Goal: Book appointment/travel/reservation

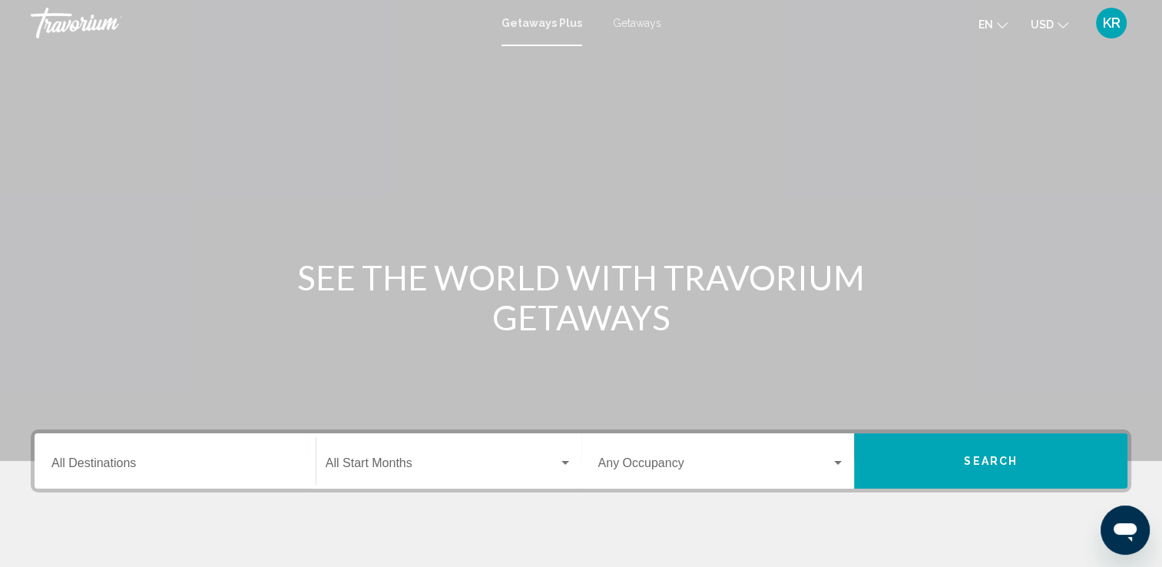
click at [160, 472] on input "Destination All Destinations" at bounding box center [174, 466] width 247 height 14
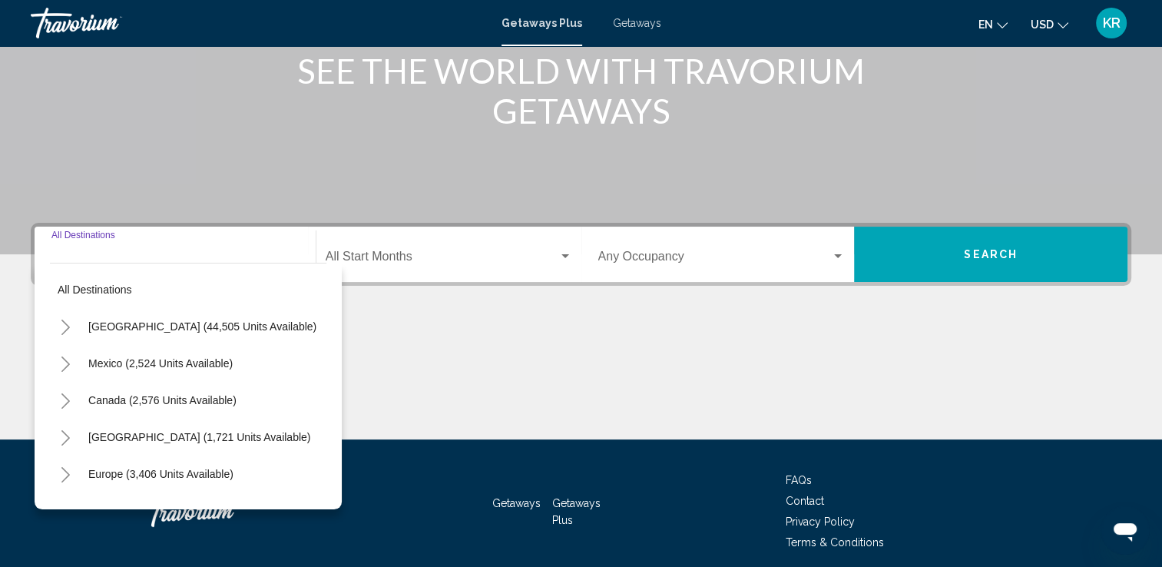
scroll to position [266, 0]
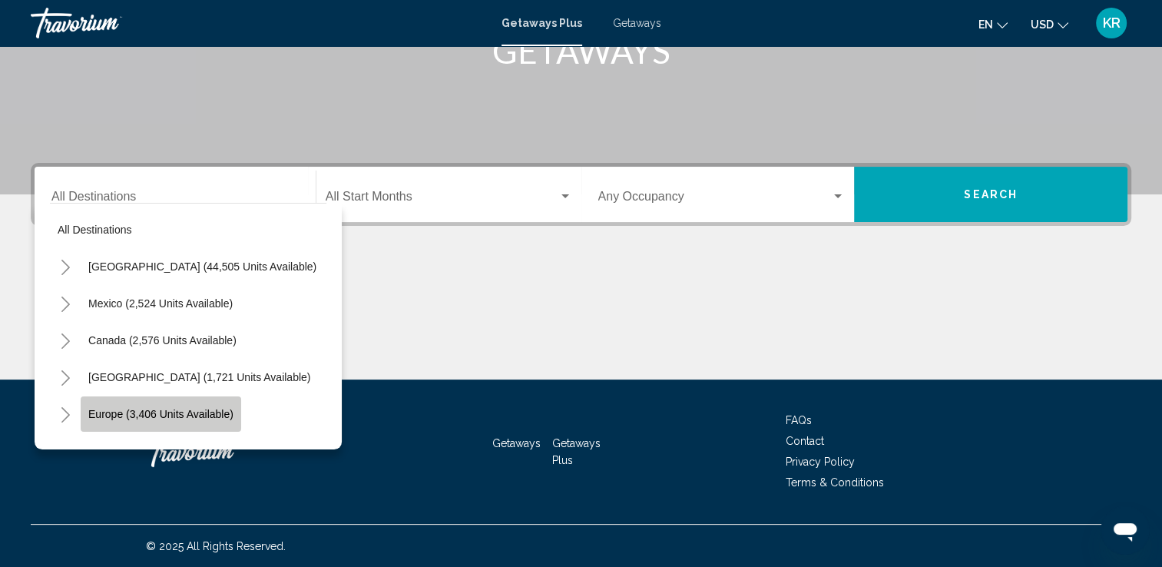
click at [170, 419] on span "Europe (3,406 units available)" at bounding box center [160, 414] width 145 height 12
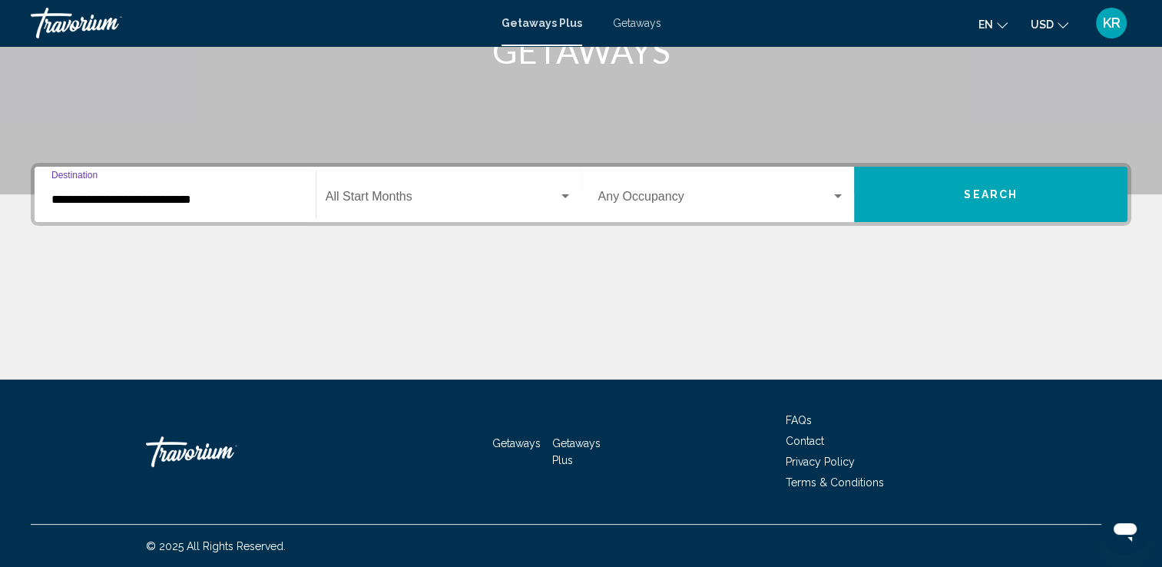
click at [235, 182] on div "**********" at bounding box center [174, 194] width 247 height 48
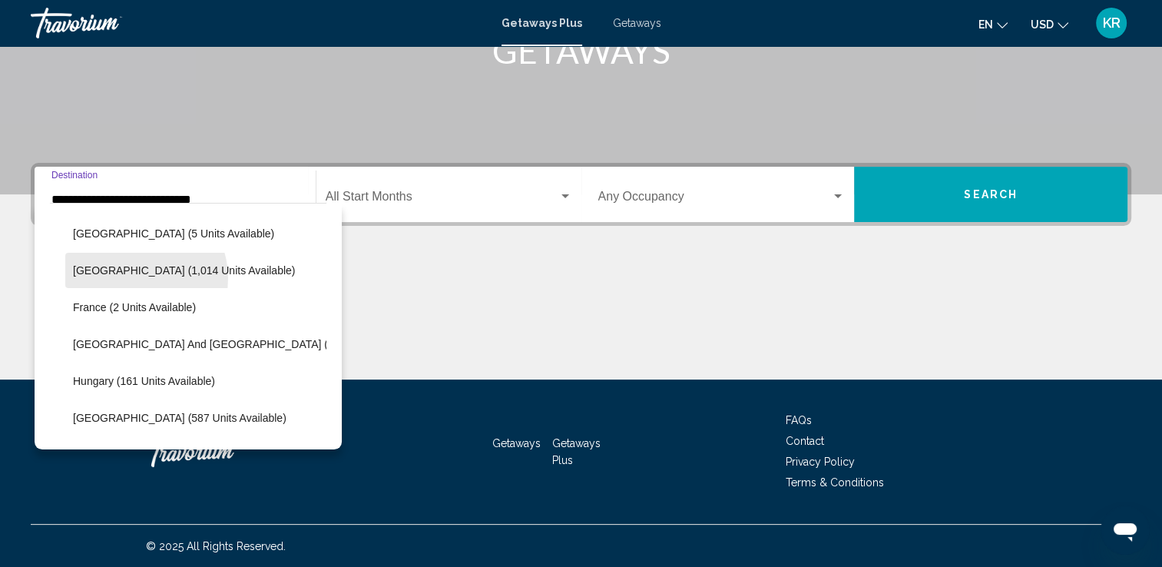
scroll to position [335, 0]
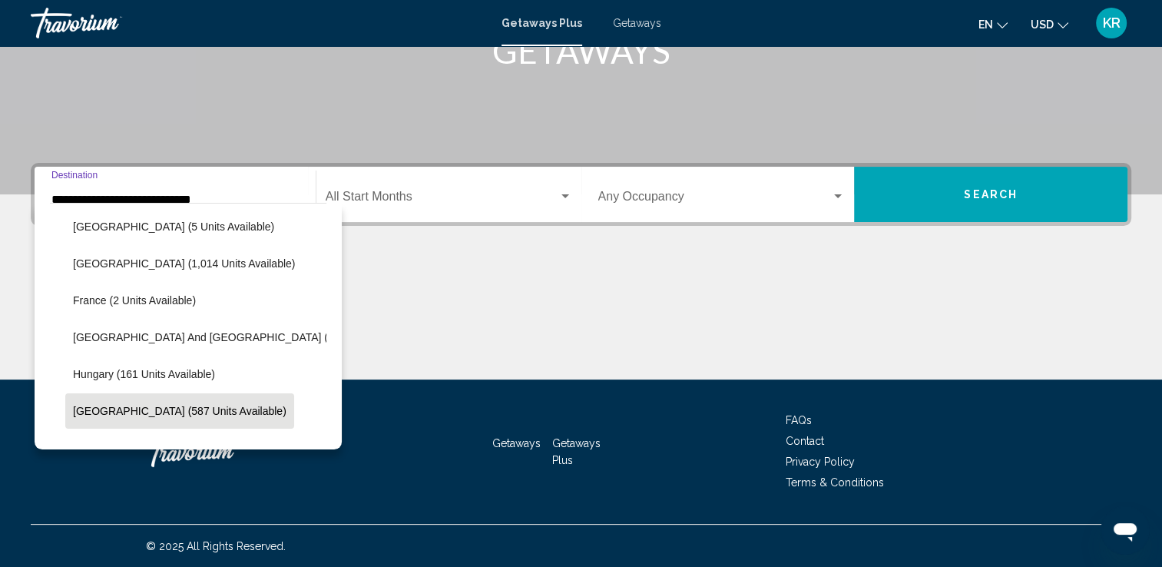
click at [120, 407] on span "[GEOGRAPHIC_DATA] (587 units available)" at bounding box center [179, 411] width 213 height 12
type input "**********"
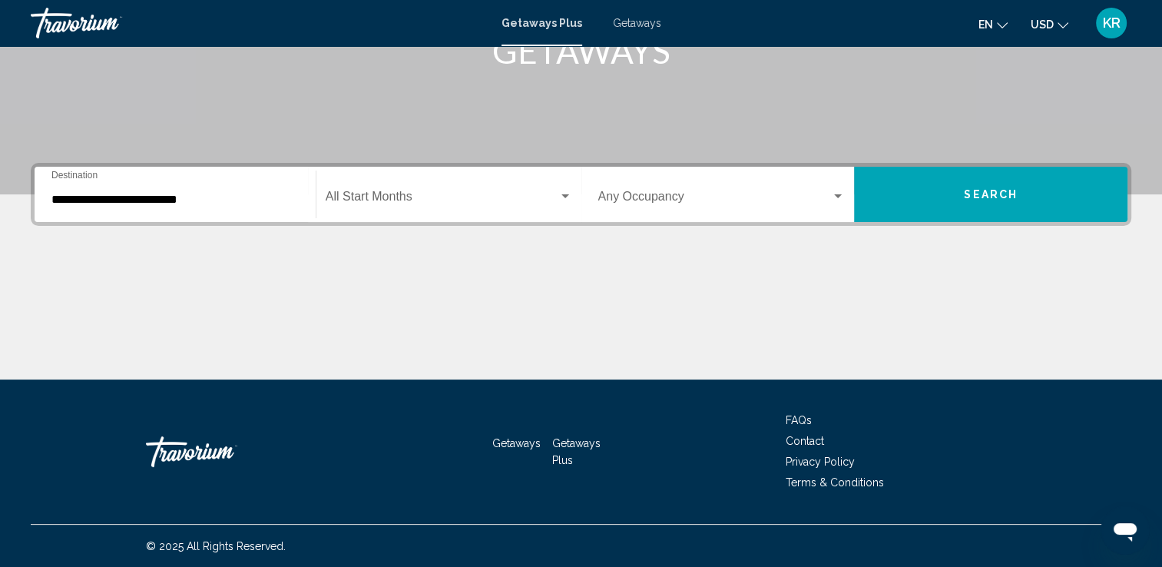
click at [429, 191] on div "Start Month All Start Months" at bounding box center [449, 194] width 247 height 48
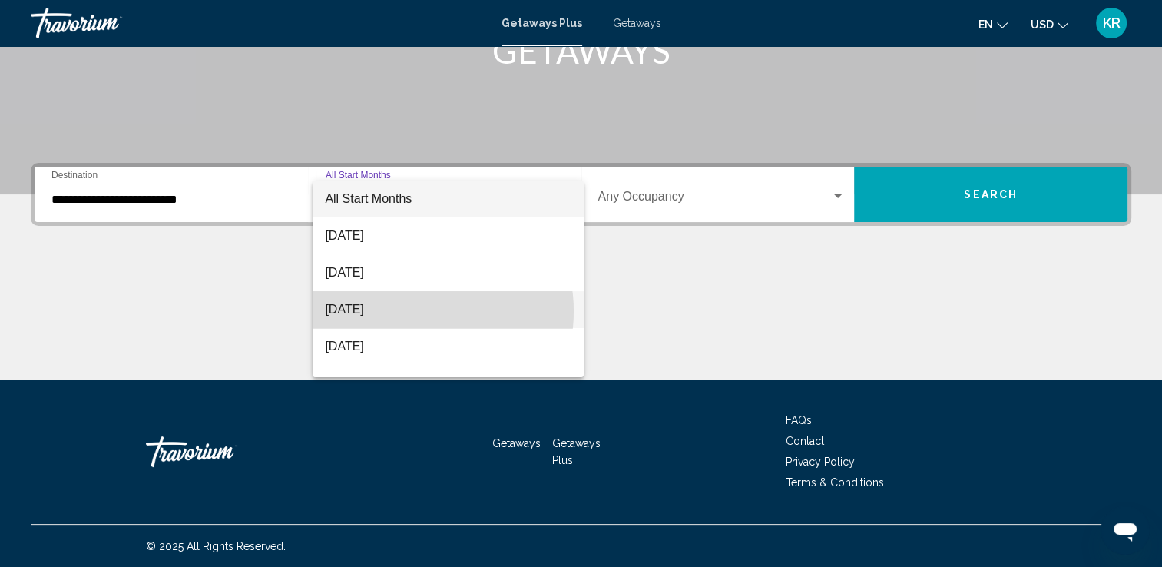
click at [412, 311] on span "[DATE]" at bounding box center [448, 309] width 247 height 37
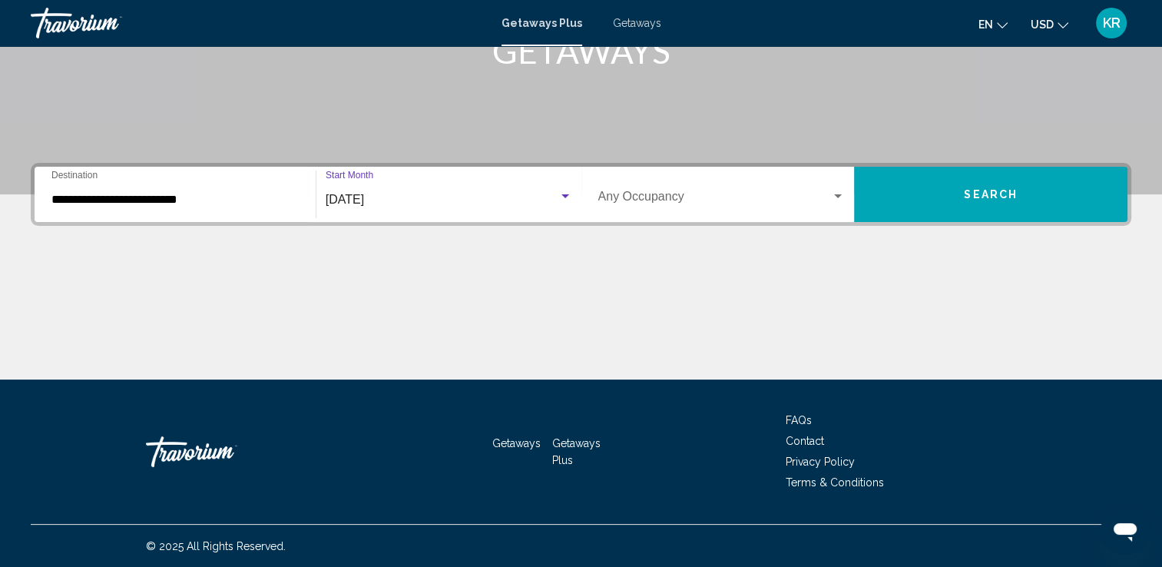
click at [1035, 188] on button "Search" at bounding box center [990, 194] width 273 height 55
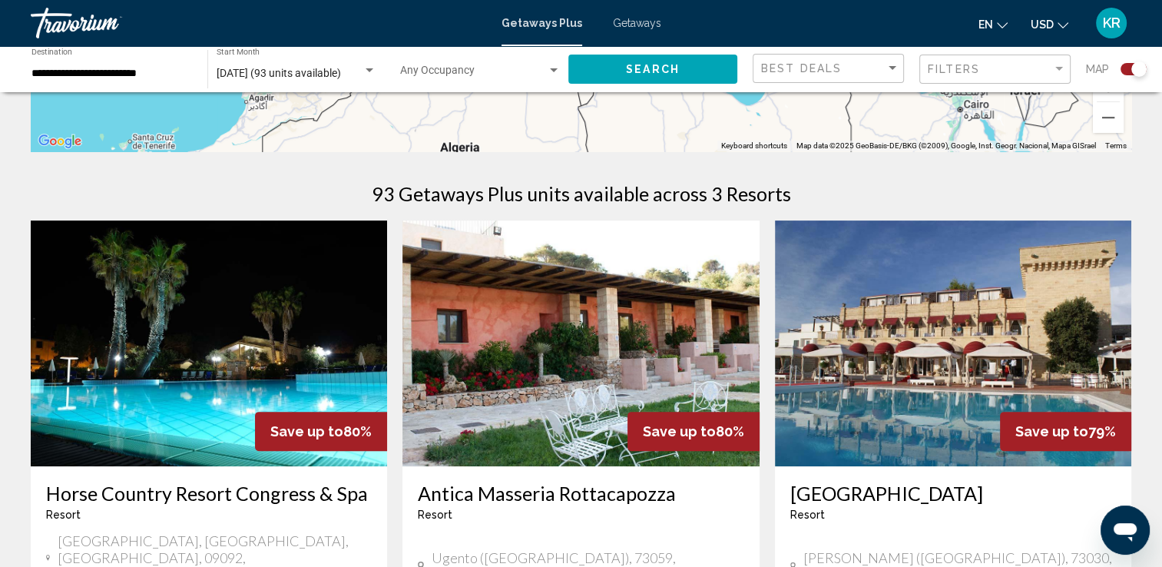
scroll to position [415, 0]
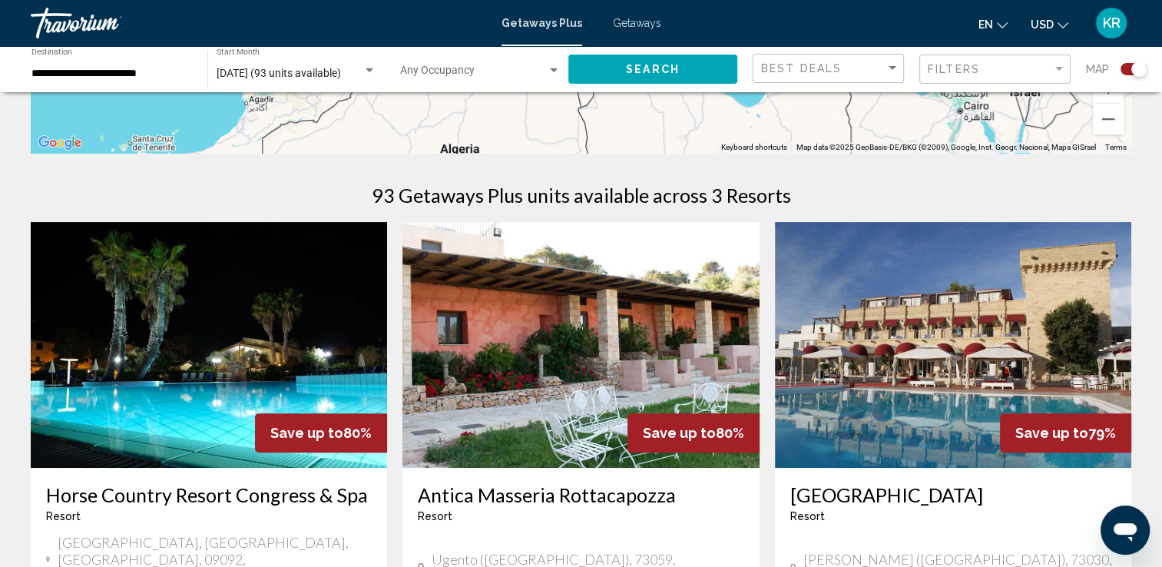
click at [623, 36] on div "Getaways Plus Getaways en English Español Français Italiano Português русский U…" at bounding box center [581, 23] width 1162 height 32
click at [634, 24] on span "Getaways" at bounding box center [637, 23] width 48 height 12
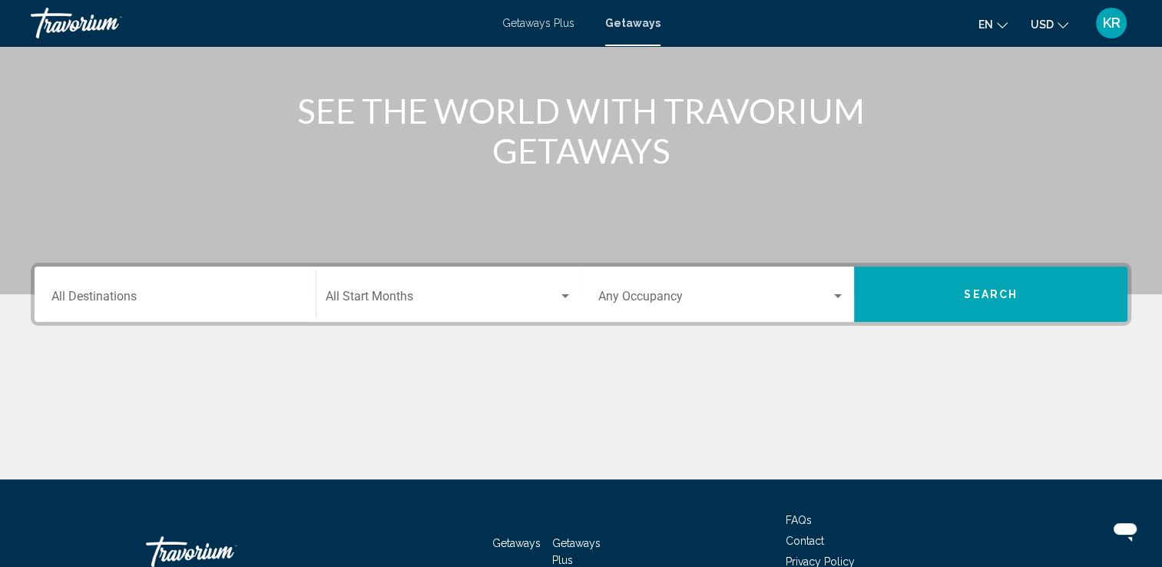
scroll to position [266, 0]
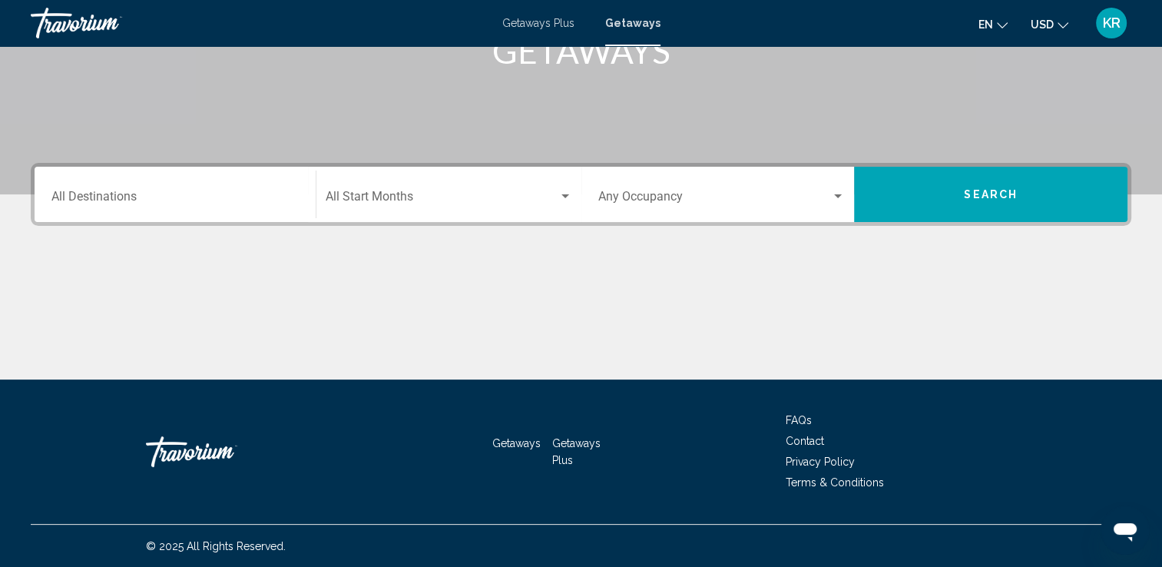
click at [88, 194] on input "Destination All Destinations" at bounding box center [174, 200] width 247 height 14
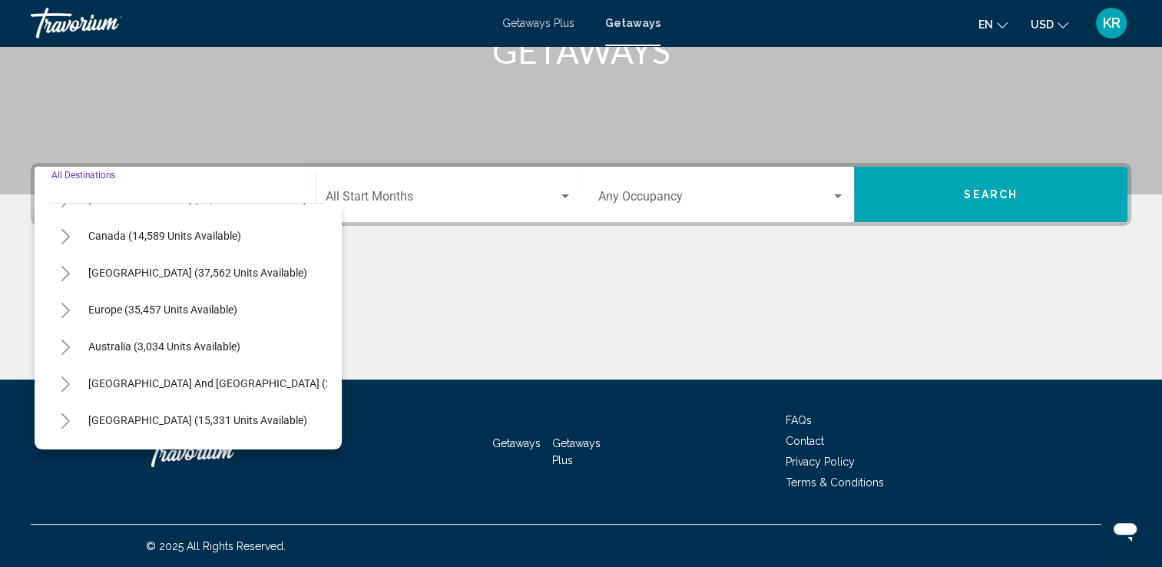
scroll to position [104, 0]
click at [92, 313] on span "Europe (35,457 units available)" at bounding box center [162, 309] width 149 height 12
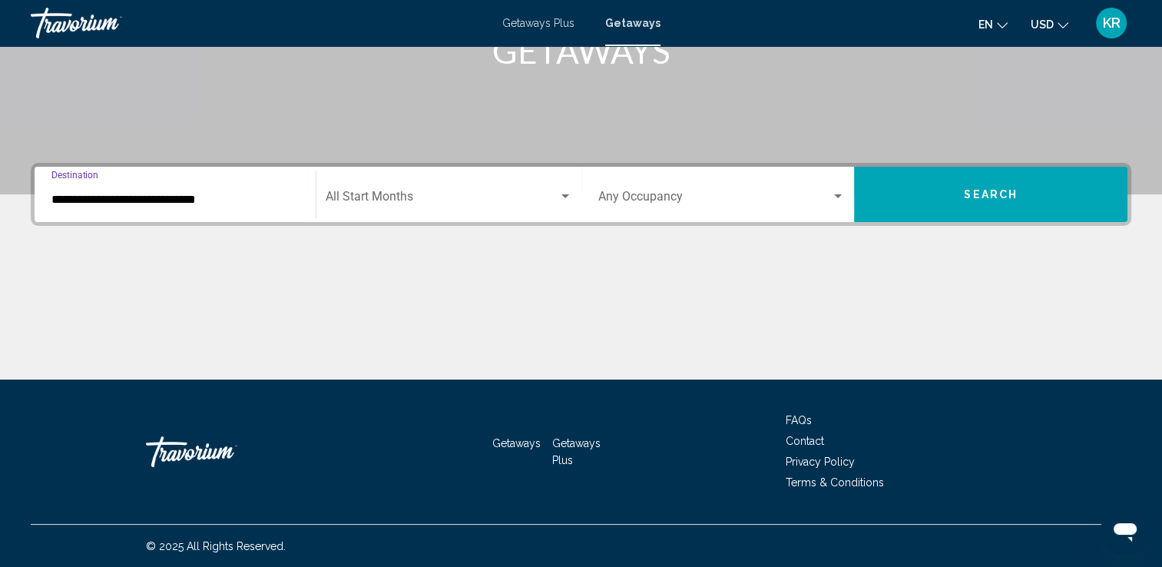
click at [225, 194] on input "**********" at bounding box center [174, 200] width 247 height 14
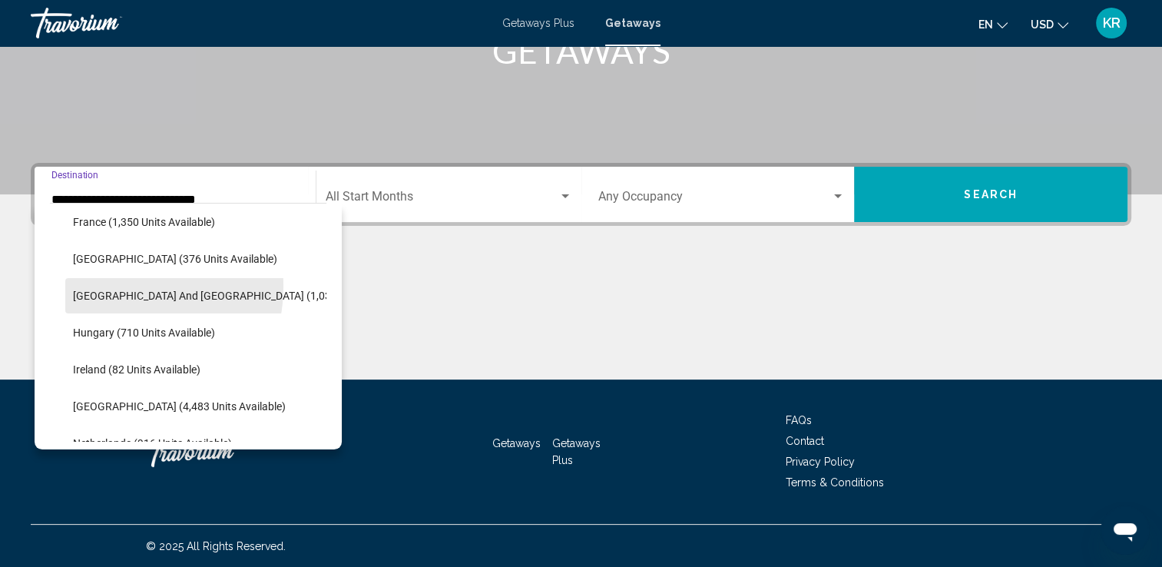
scroll to position [455, 0]
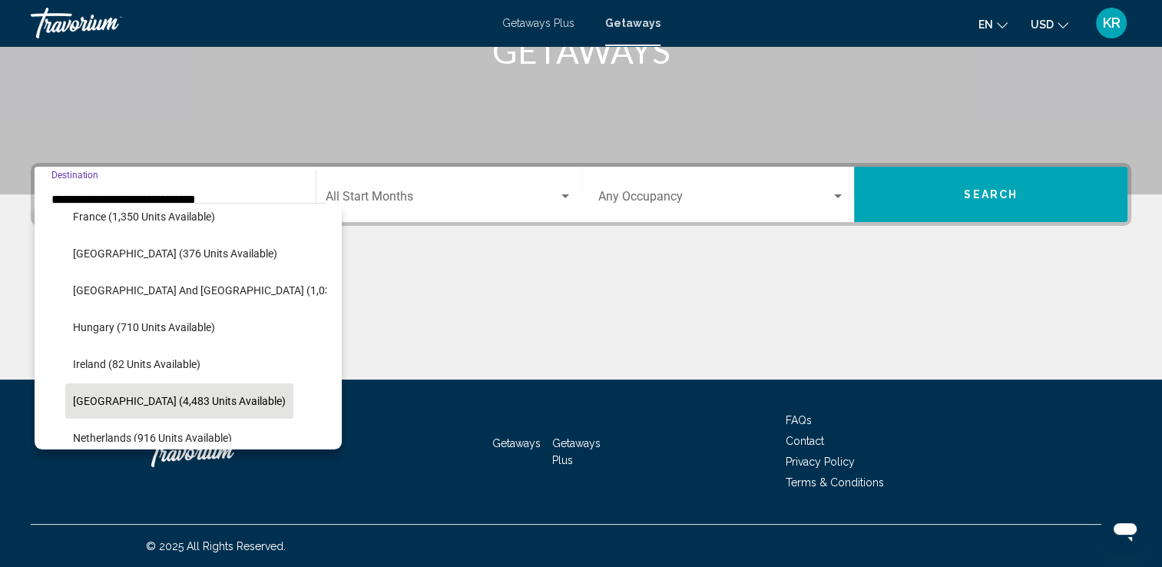
click at [102, 399] on span "[GEOGRAPHIC_DATA] (4,483 units available)" at bounding box center [179, 401] width 213 height 12
type input "**********"
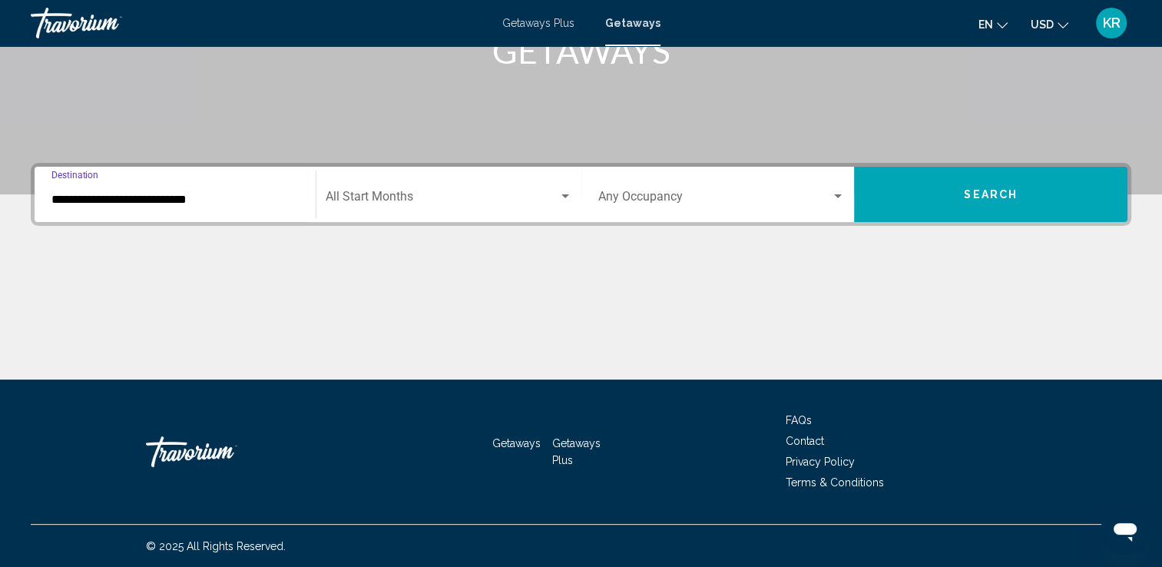
click at [458, 200] on span "Search widget" at bounding box center [442, 200] width 233 height 14
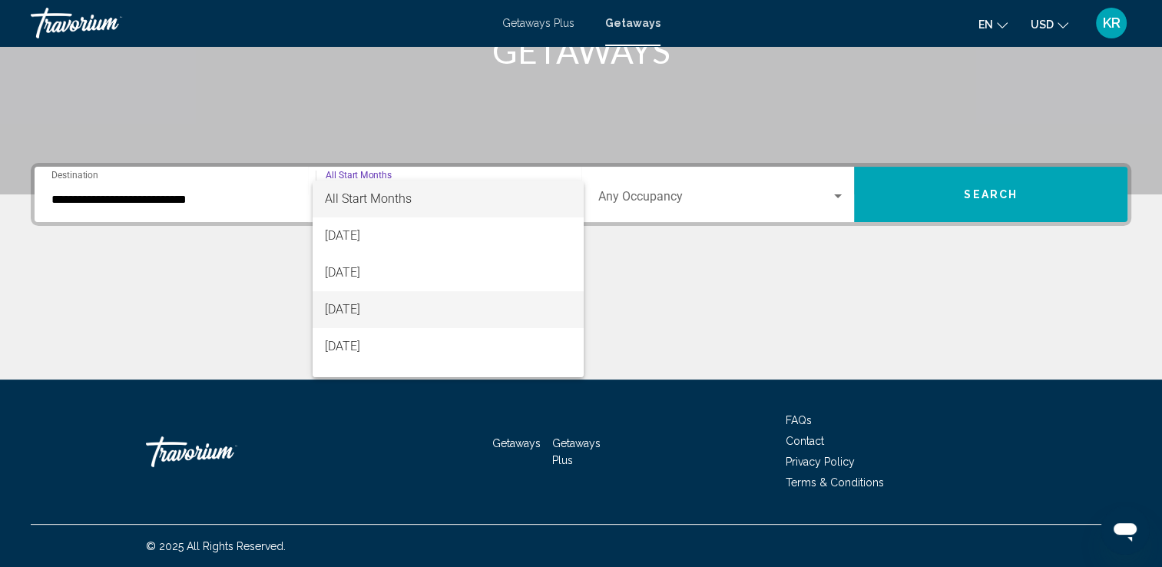
click at [465, 310] on span "[DATE]" at bounding box center [448, 309] width 247 height 37
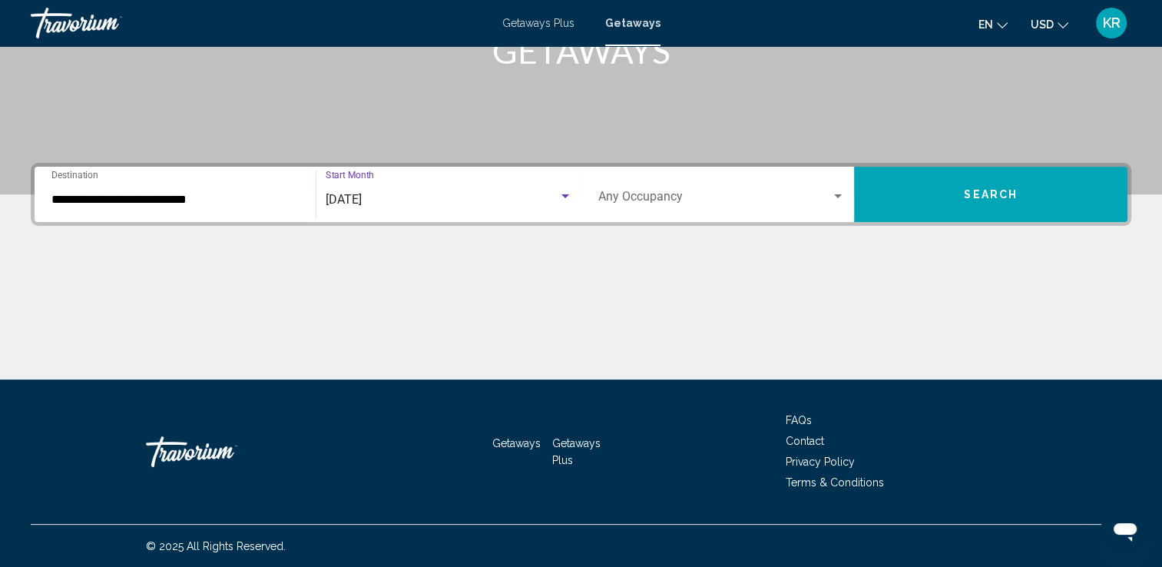
click at [974, 194] on span "Search" at bounding box center [991, 195] width 54 height 12
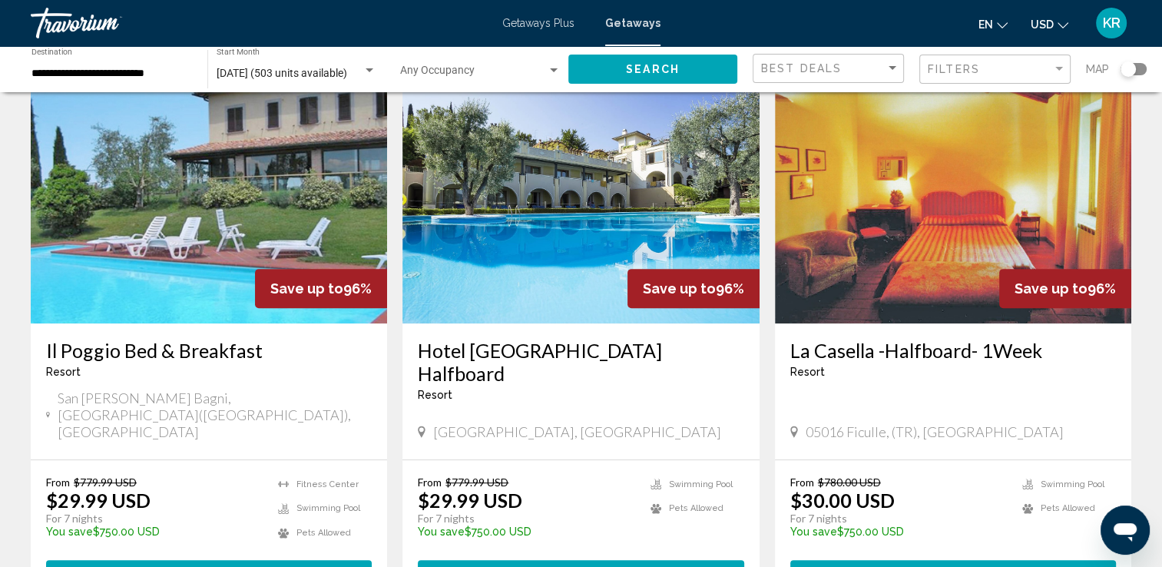
scroll to position [614, 0]
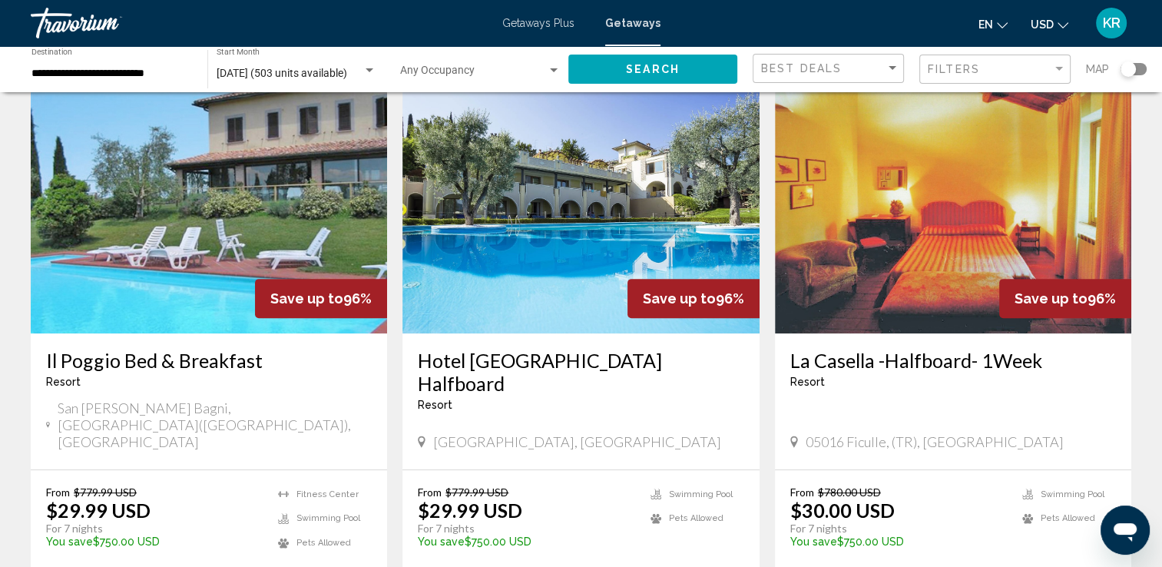
click at [510, 349] on h3 "Hotel [GEOGRAPHIC_DATA] Halfboard" at bounding box center [581, 372] width 326 height 46
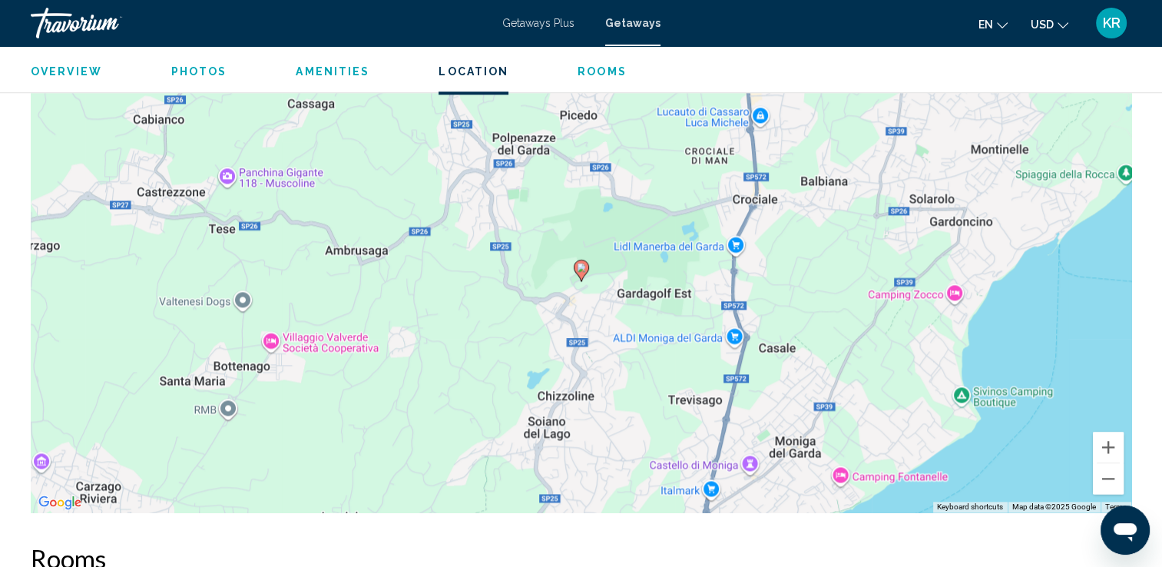
scroll to position [2006, 0]
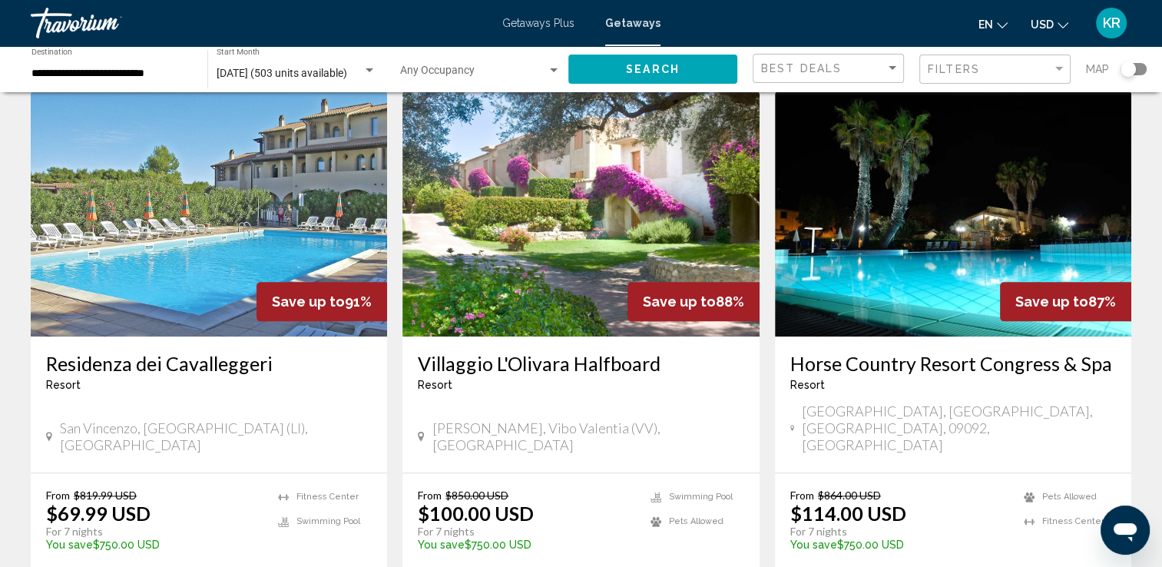
scroll to position [1713, 0]
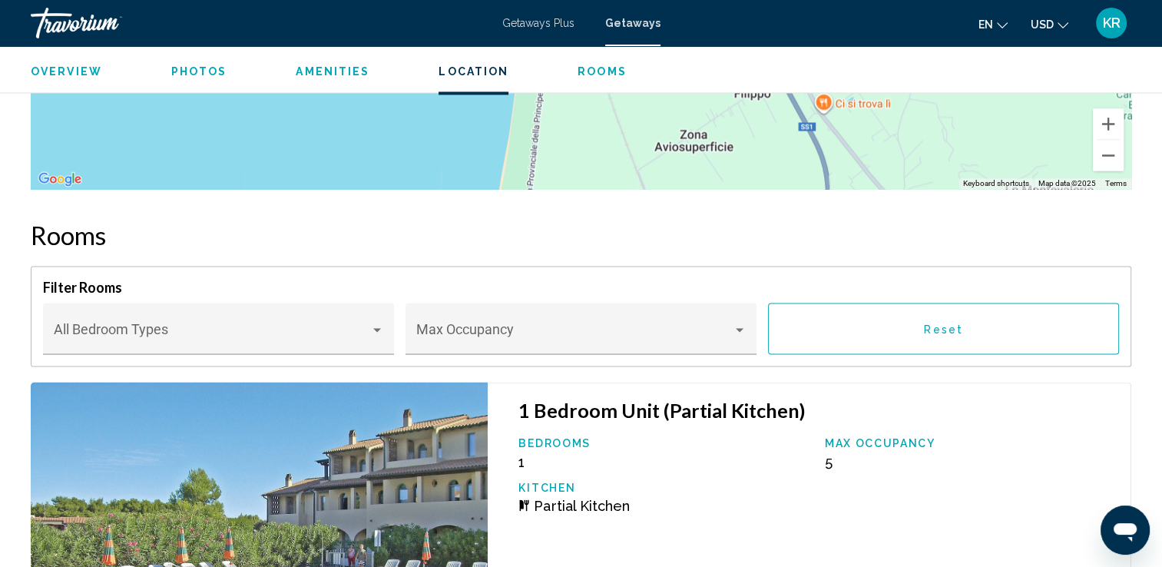
click at [145, 506] on img "Main content" at bounding box center [259, 556] width 457 height 349
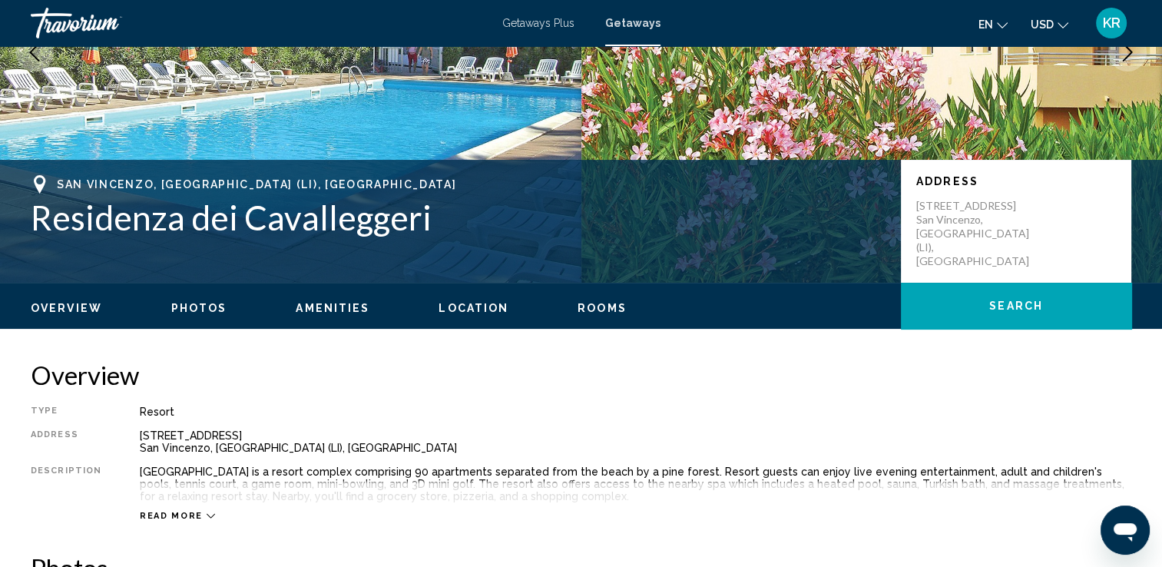
scroll to position [224, 0]
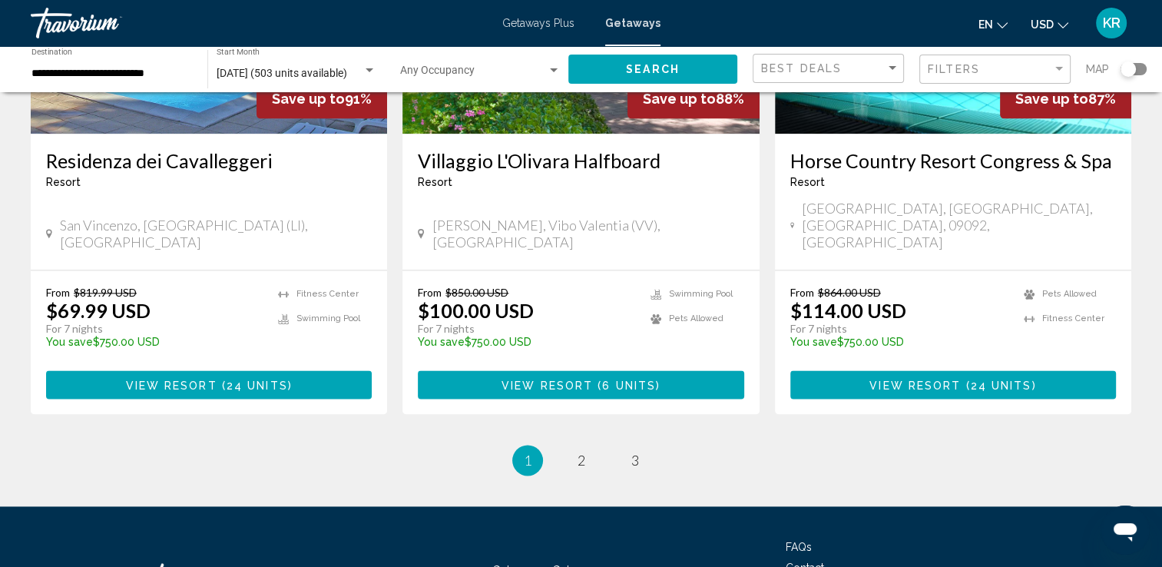
scroll to position [1934, 0]
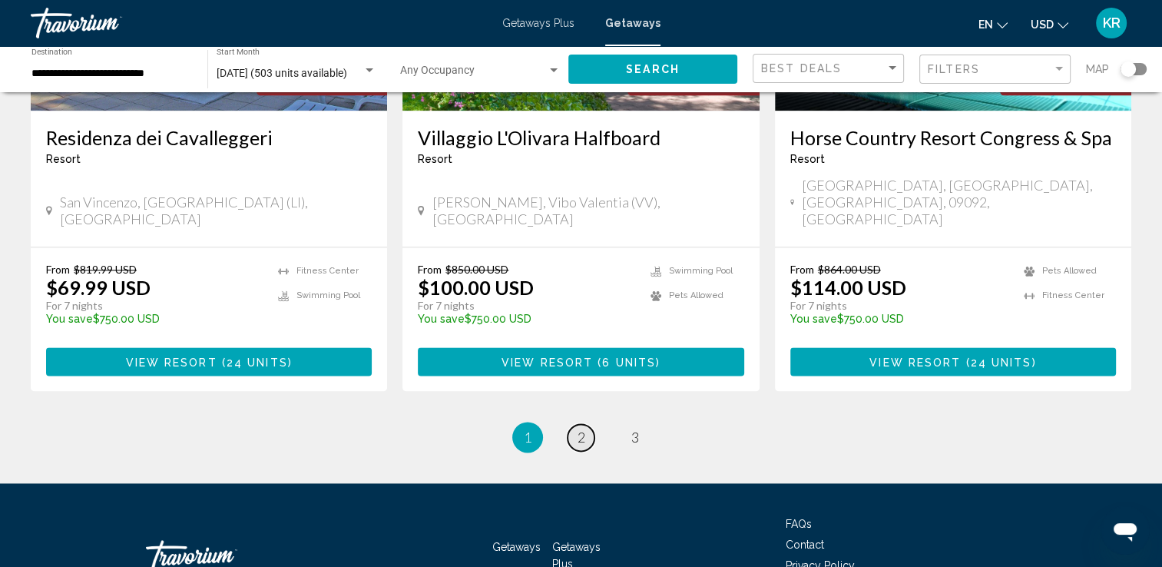
click at [581, 429] on span "2" at bounding box center [582, 437] width 8 height 17
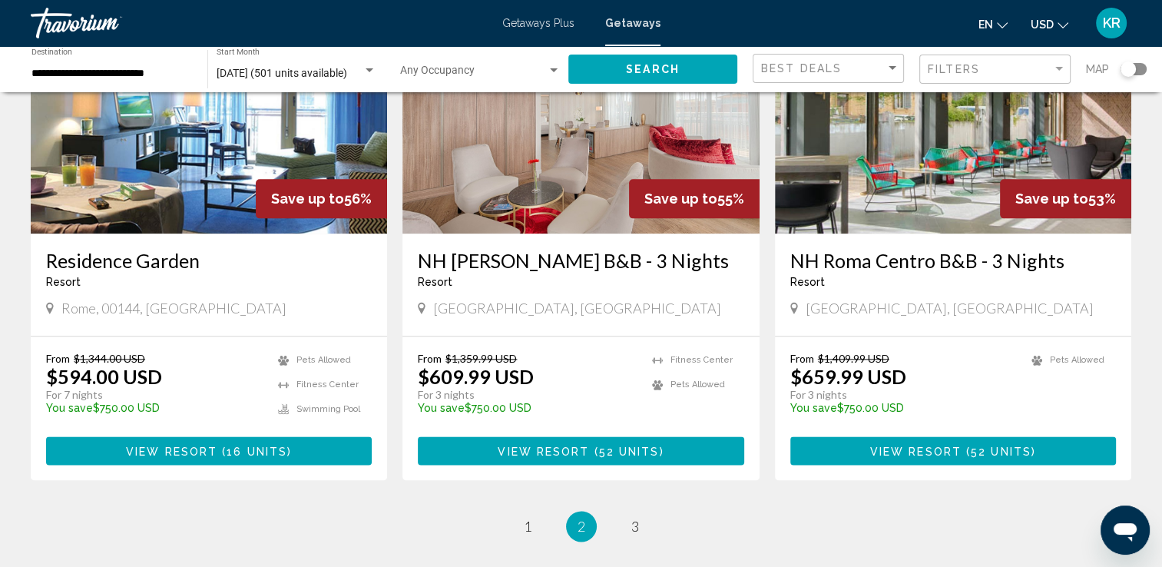
scroll to position [1848, 0]
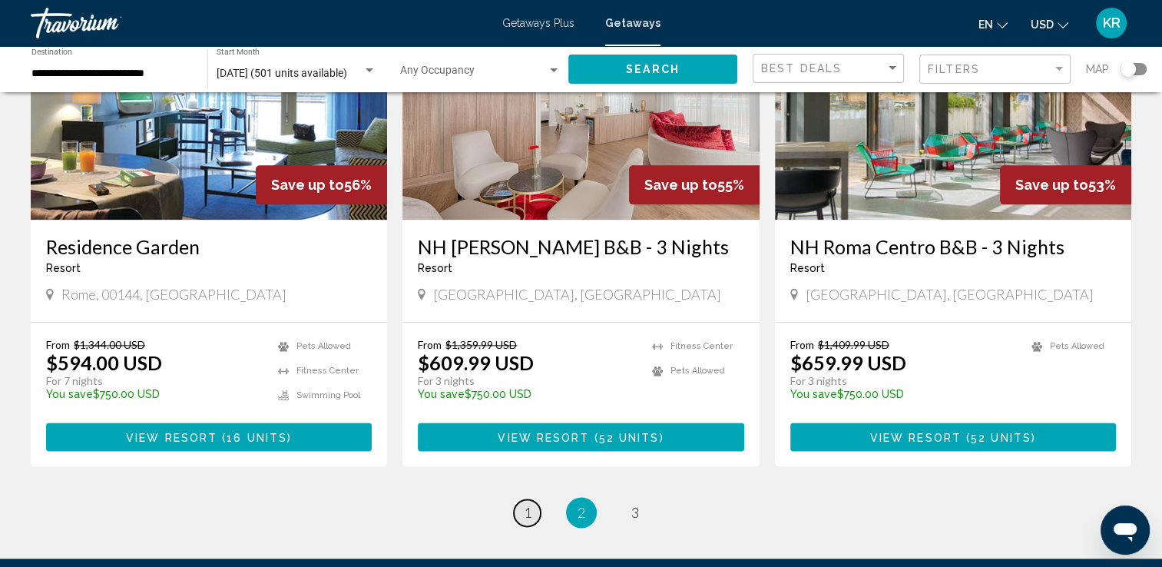
click at [528, 504] on span "1" at bounding box center [528, 512] width 8 height 17
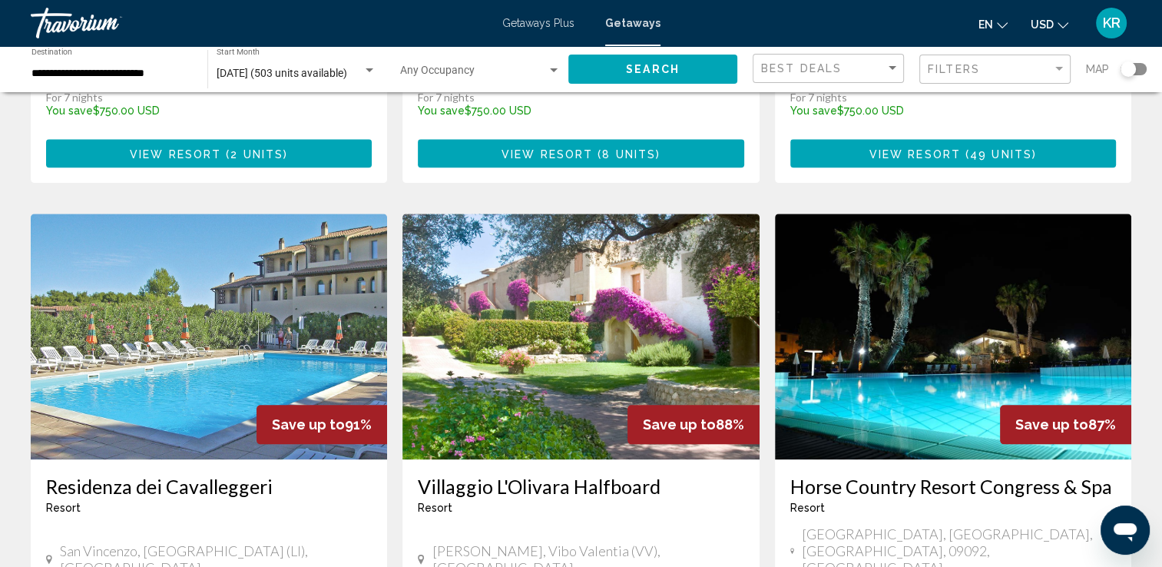
scroll to position [1609, 0]
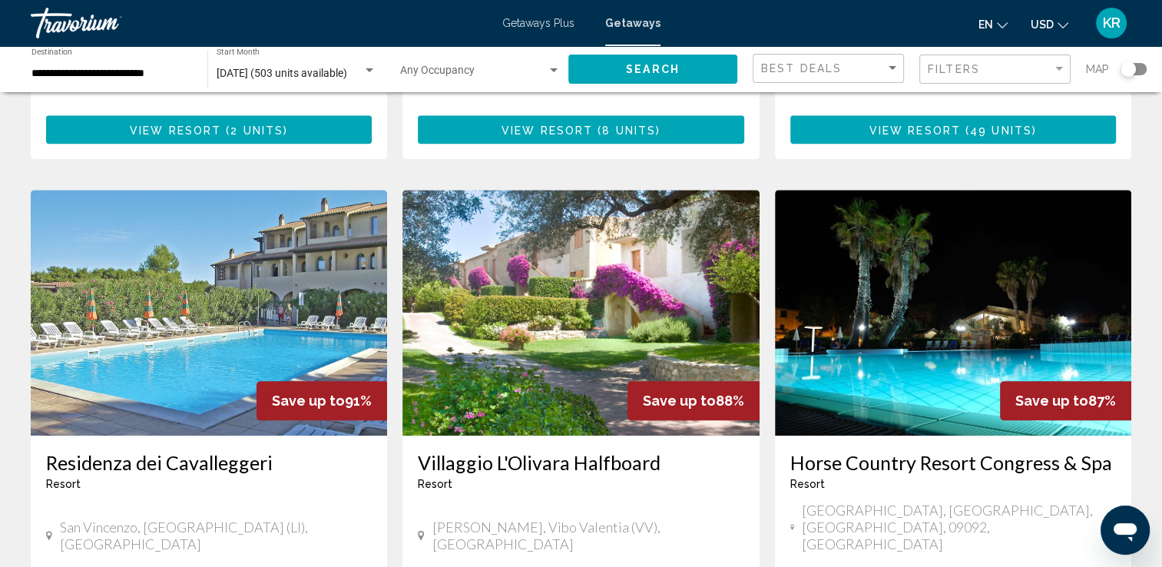
click at [261, 309] on img "Main content" at bounding box center [209, 313] width 356 height 246
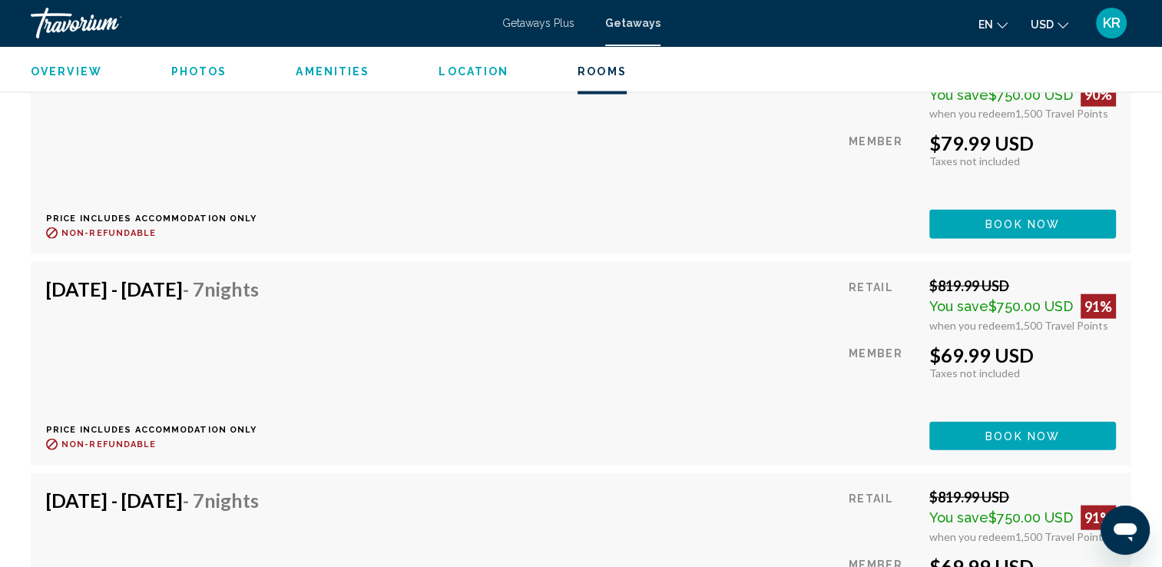
scroll to position [3325, 0]
click at [1047, 230] on span "Book now" at bounding box center [1022, 224] width 74 height 12
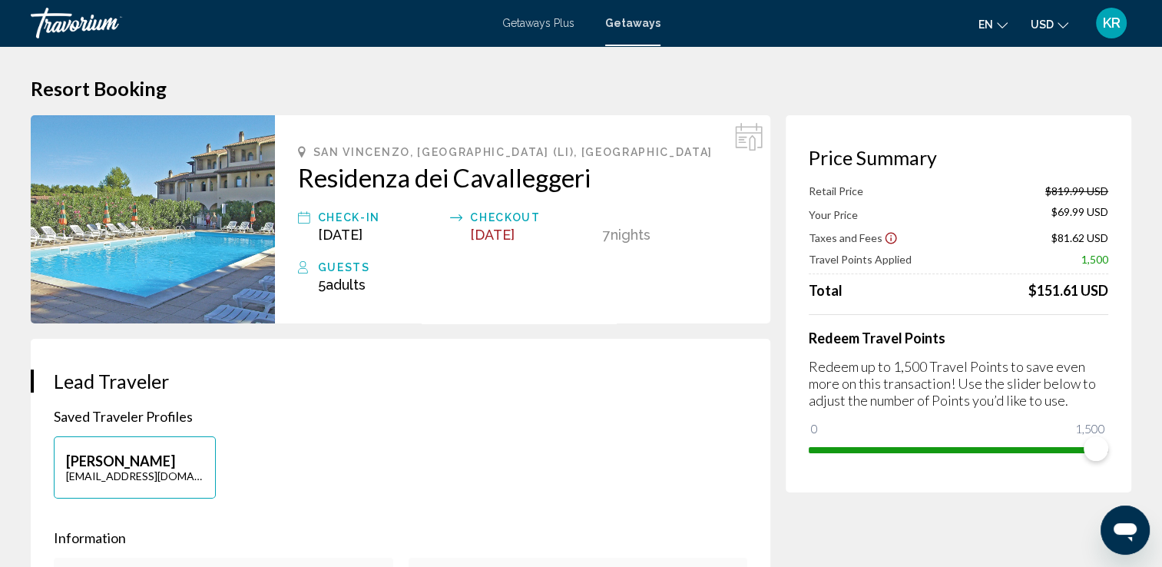
click at [774, 143] on div "San Vincenzo, [GEOGRAPHIC_DATA] (LI), [GEOGRAPHIC_DATA] Residenza dei Cavallegg…" at bounding box center [526, 219] width 503 height 208
